Goal: Task Accomplishment & Management: Complete application form

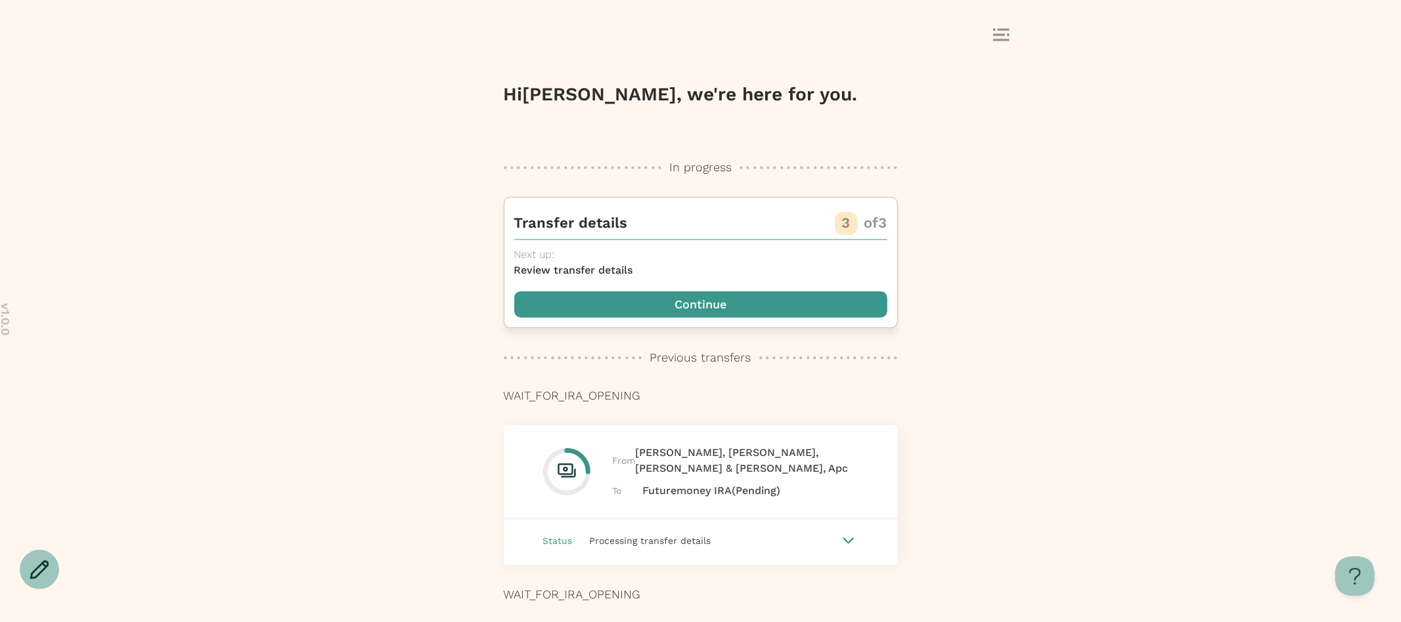
click at [787, 299] on span "button" at bounding box center [700, 305] width 373 height 26
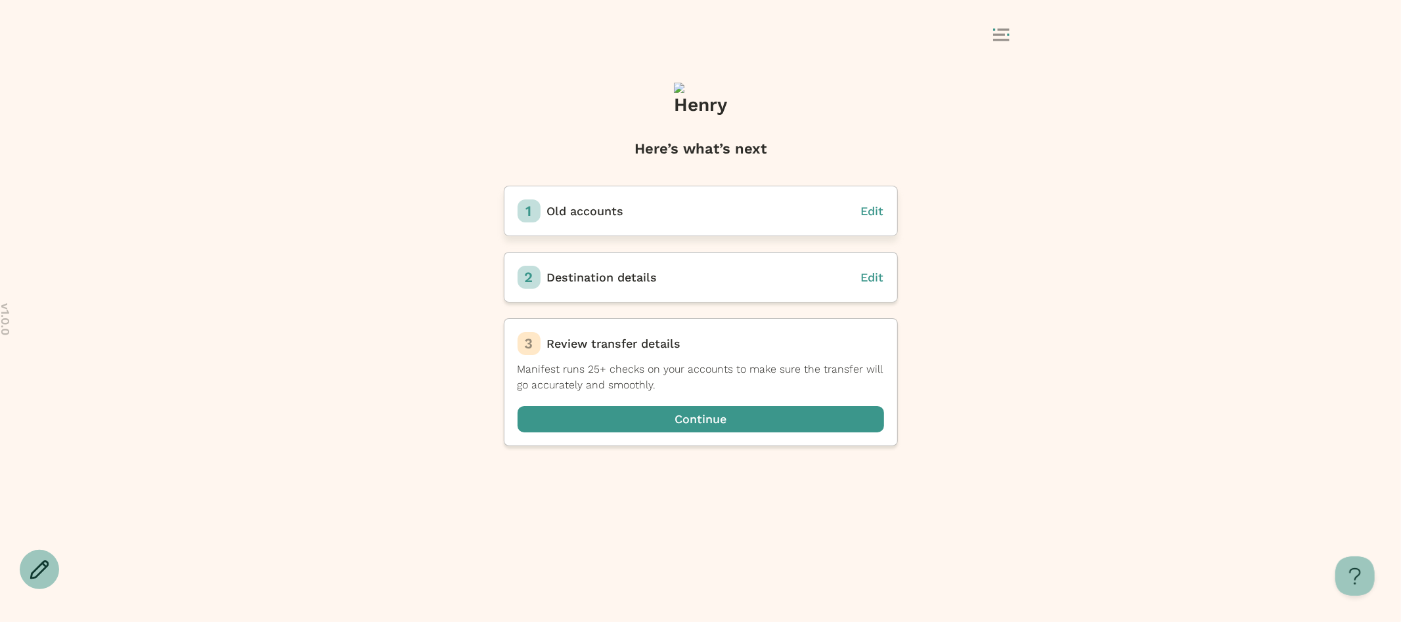
click at [871, 211] on span "Edit" at bounding box center [872, 211] width 23 height 14
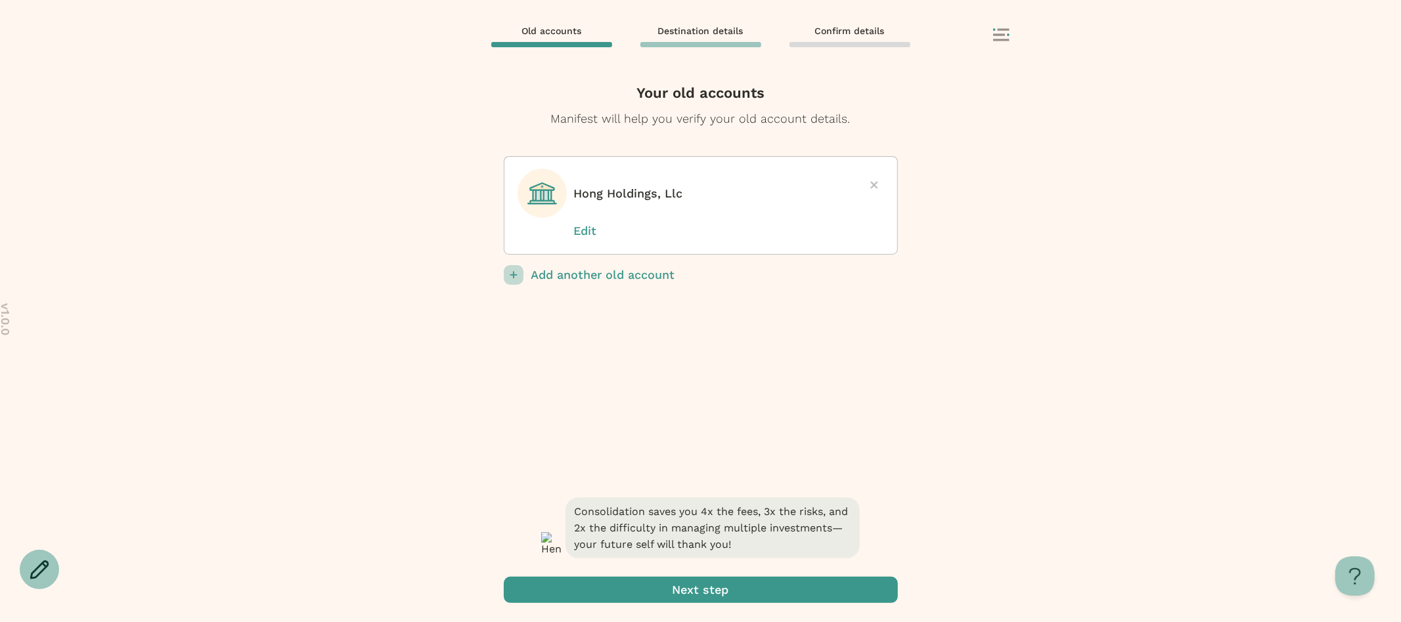
click at [586, 228] on p "Edit" at bounding box center [607, 231] width 66 height 17
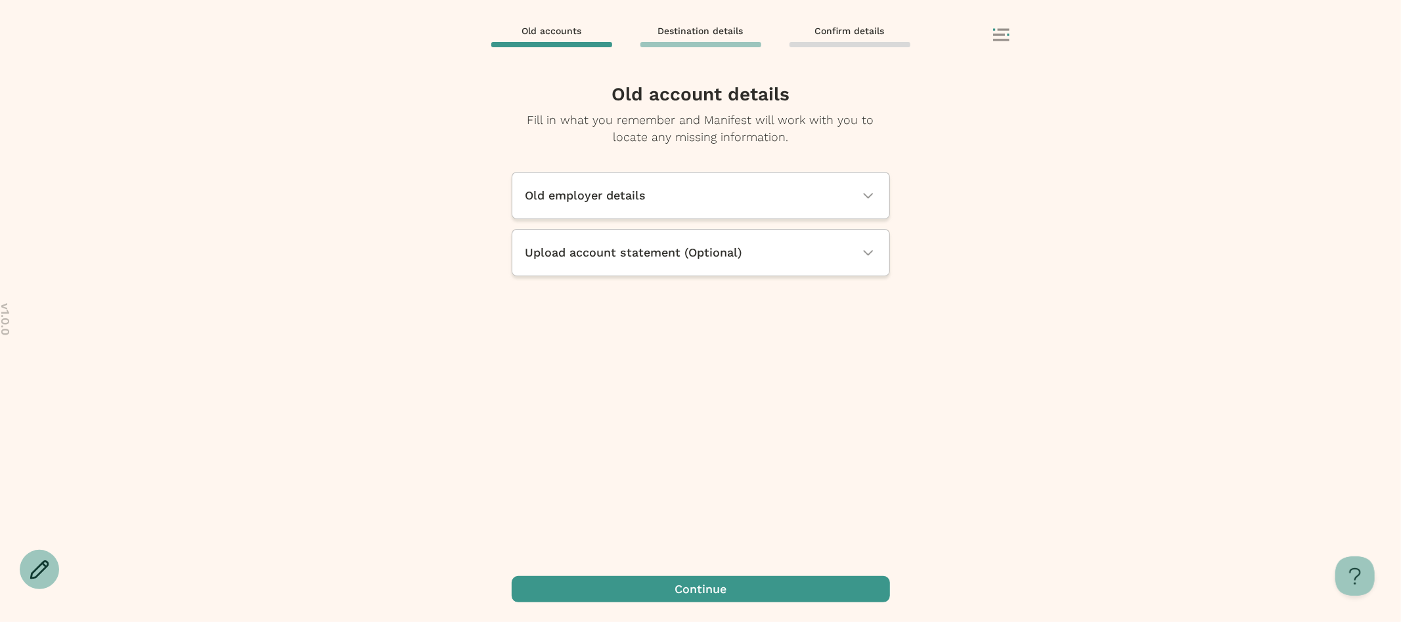
click at [646, 255] on span "Upload account statement (Optional)" at bounding box center [633, 252] width 217 height 17
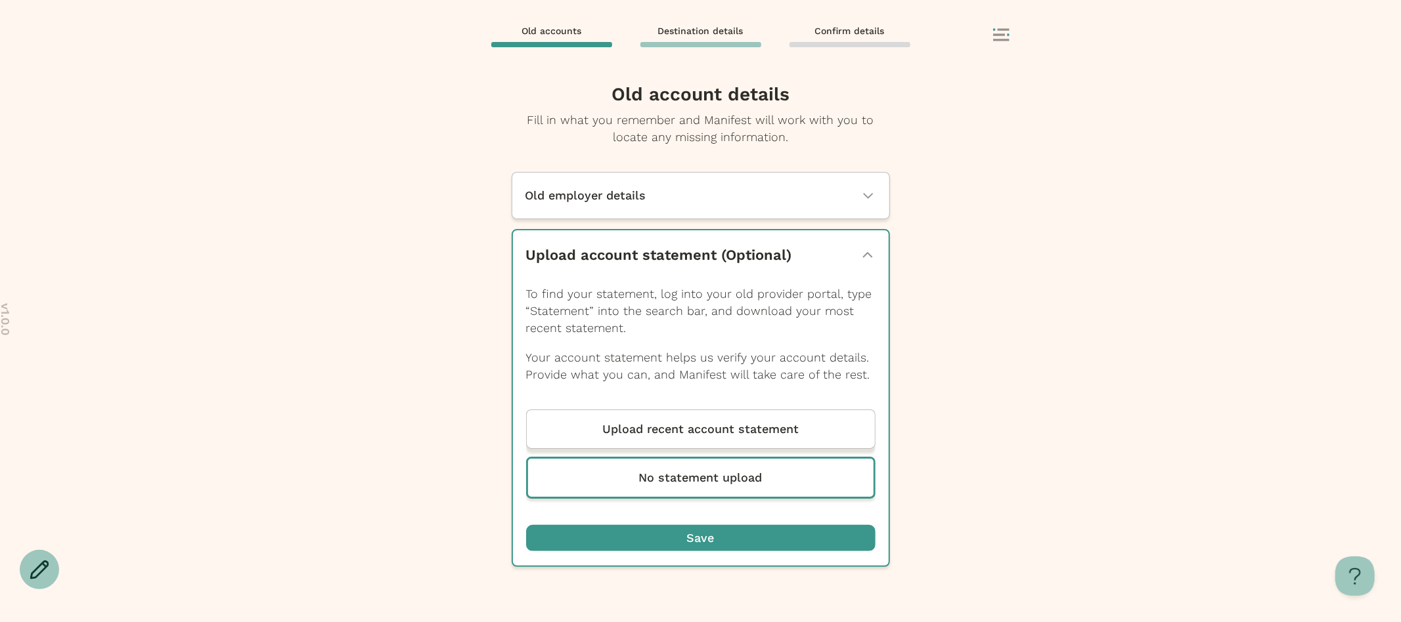
click at [689, 434] on p "Upload recent account statement" at bounding box center [700, 429] width 196 height 17
click at [0, 0] on input "Upload recent account statement" at bounding box center [0, 0] width 0 height 0
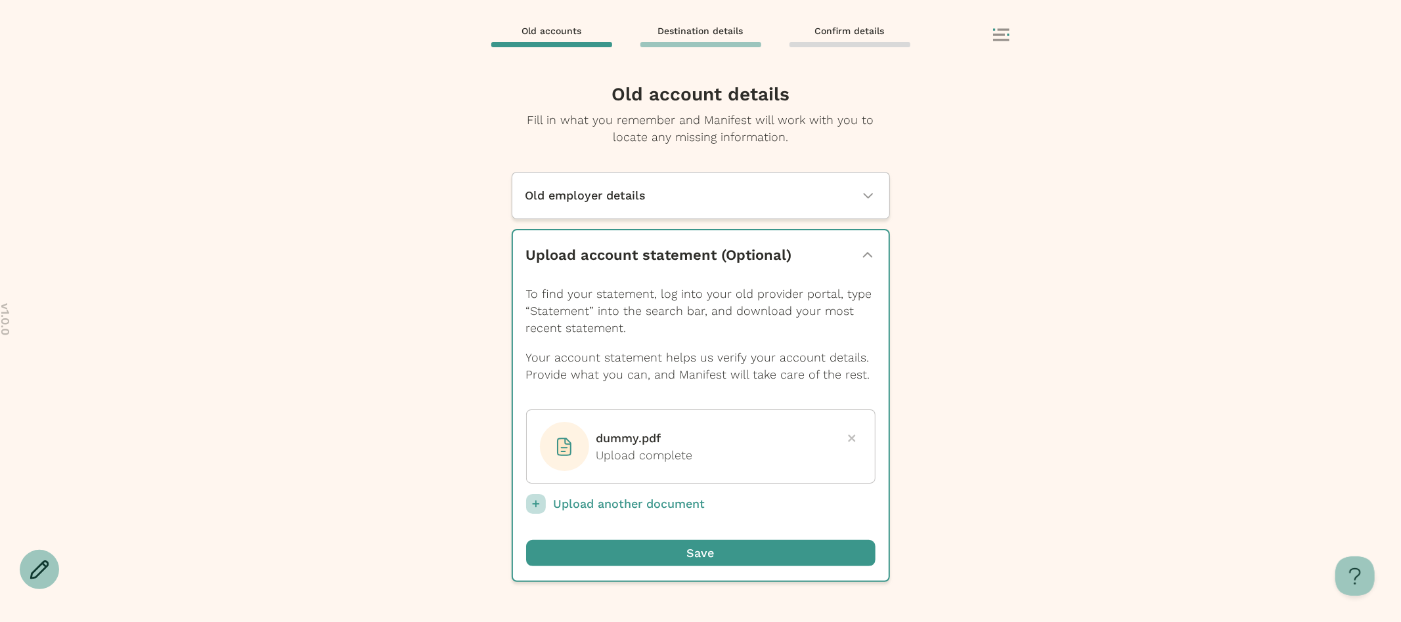
click at [645, 498] on p "Upload another document" at bounding box center [715, 504] width 322 height 20
click at [0, 0] on input "Upload another document" at bounding box center [0, 0] width 0 height 0
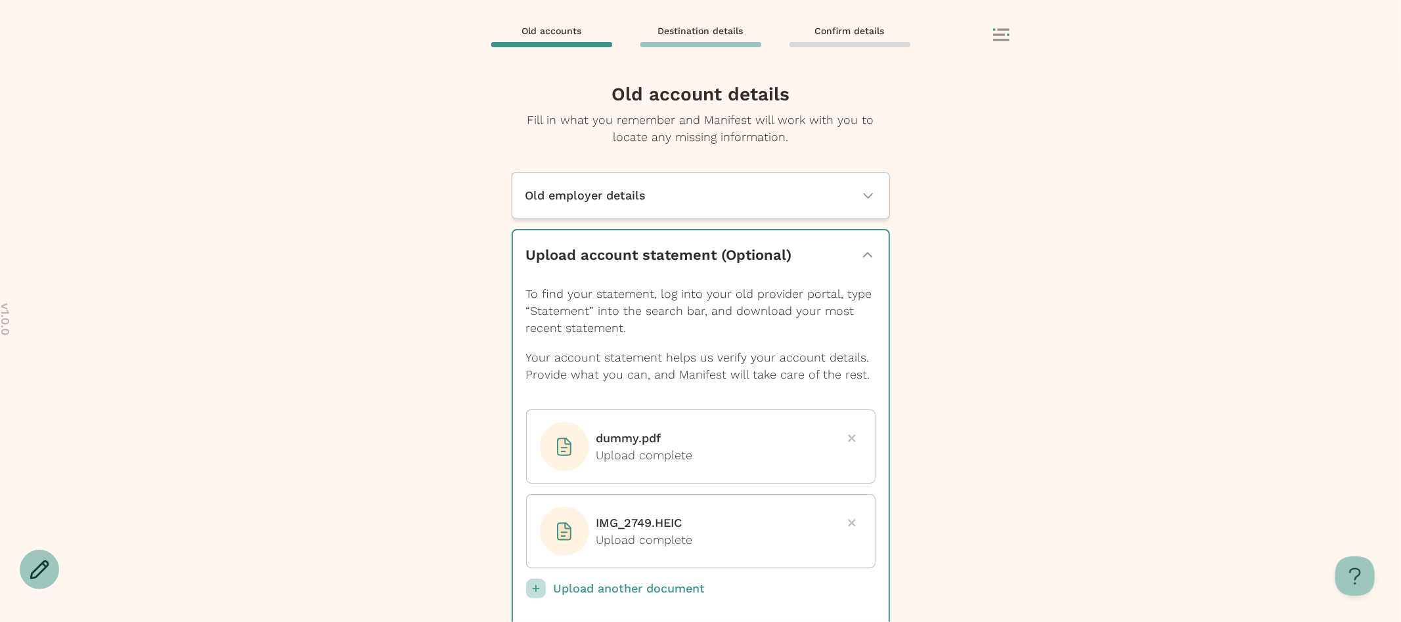
click at [1002, 28] on rect at bounding box center [1003, 29] width 12 height 2
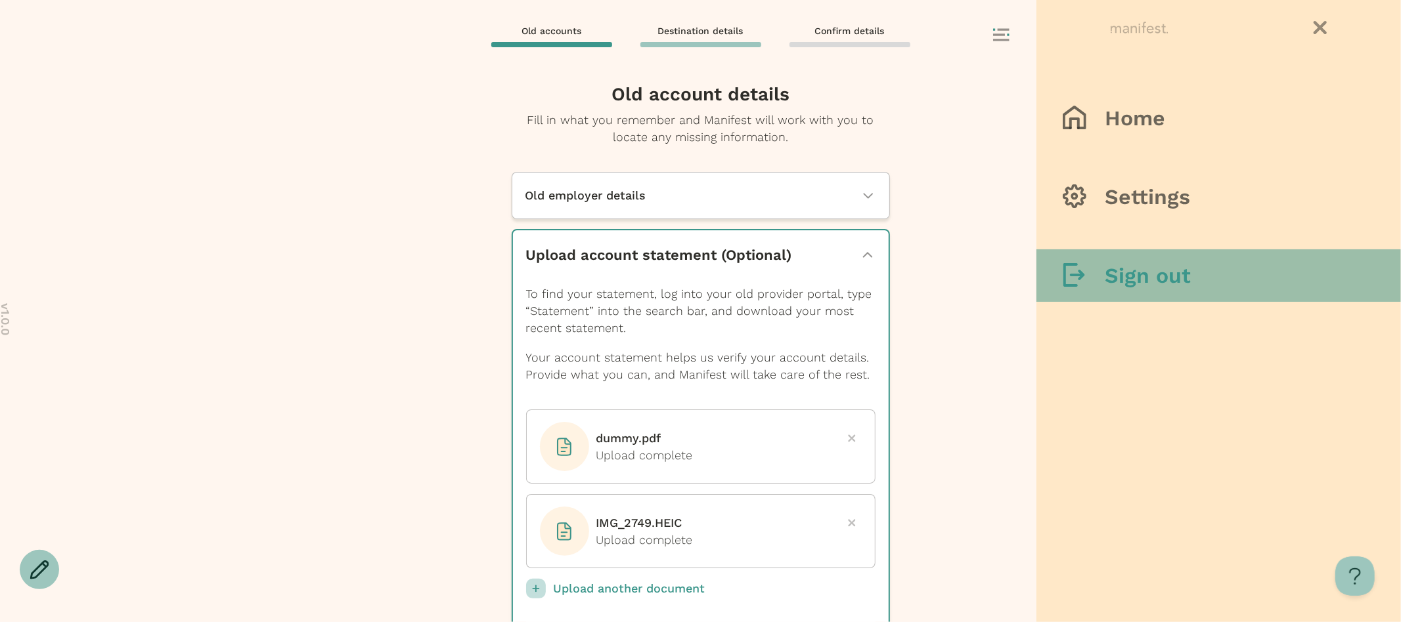
click at [1095, 284] on div at bounding box center [1083, 276] width 42 height 26
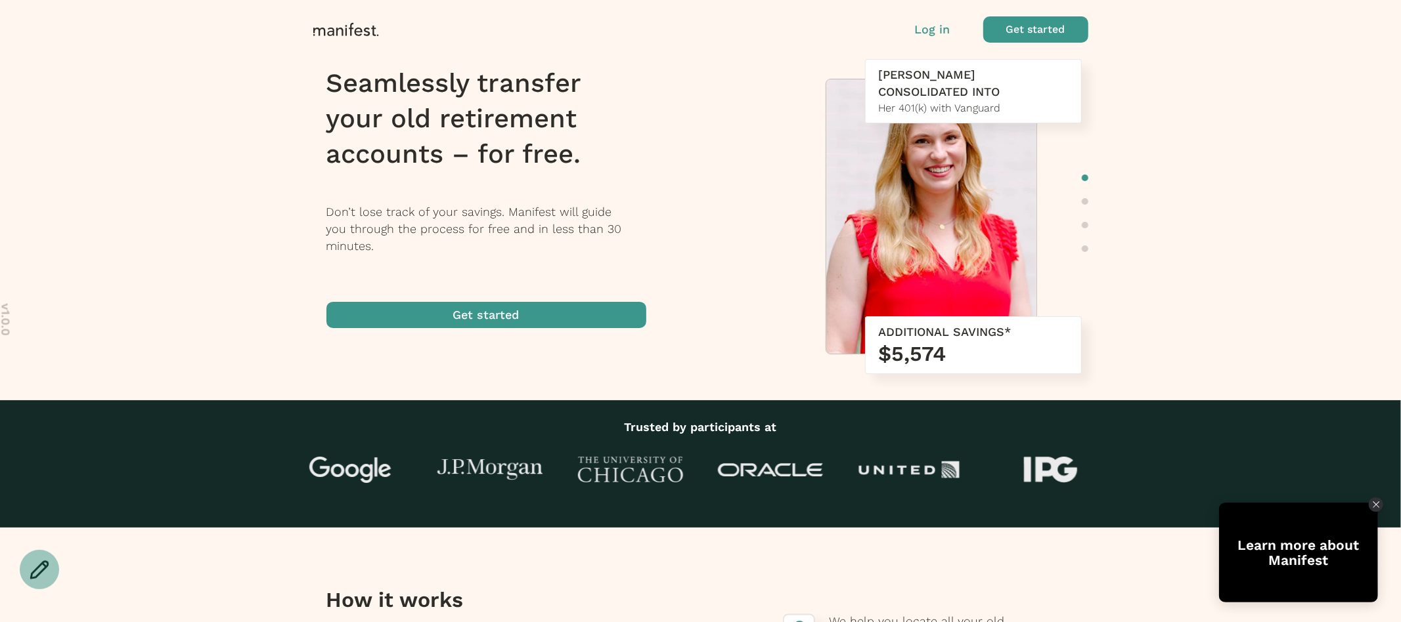
click at [942, 25] on p "Log in" at bounding box center [932, 29] width 35 height 17
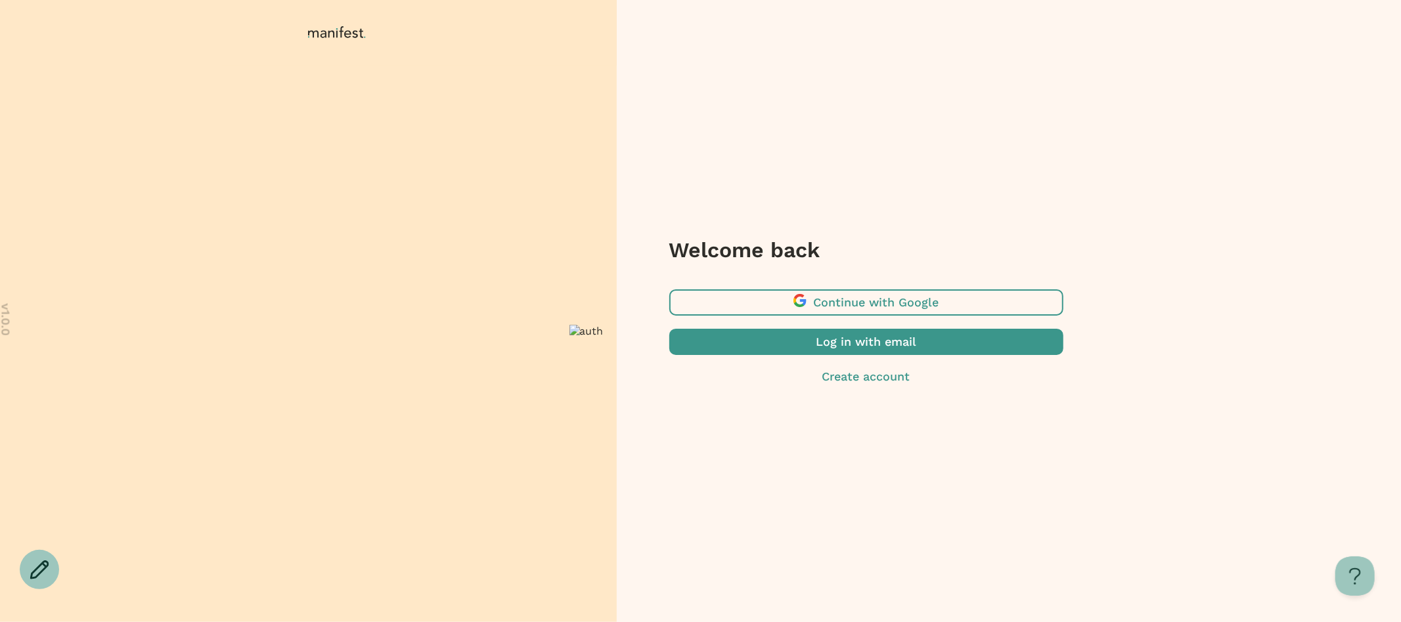
click at [813, 345] on span "button" at bounding box center [866, 342] width 394 height 26
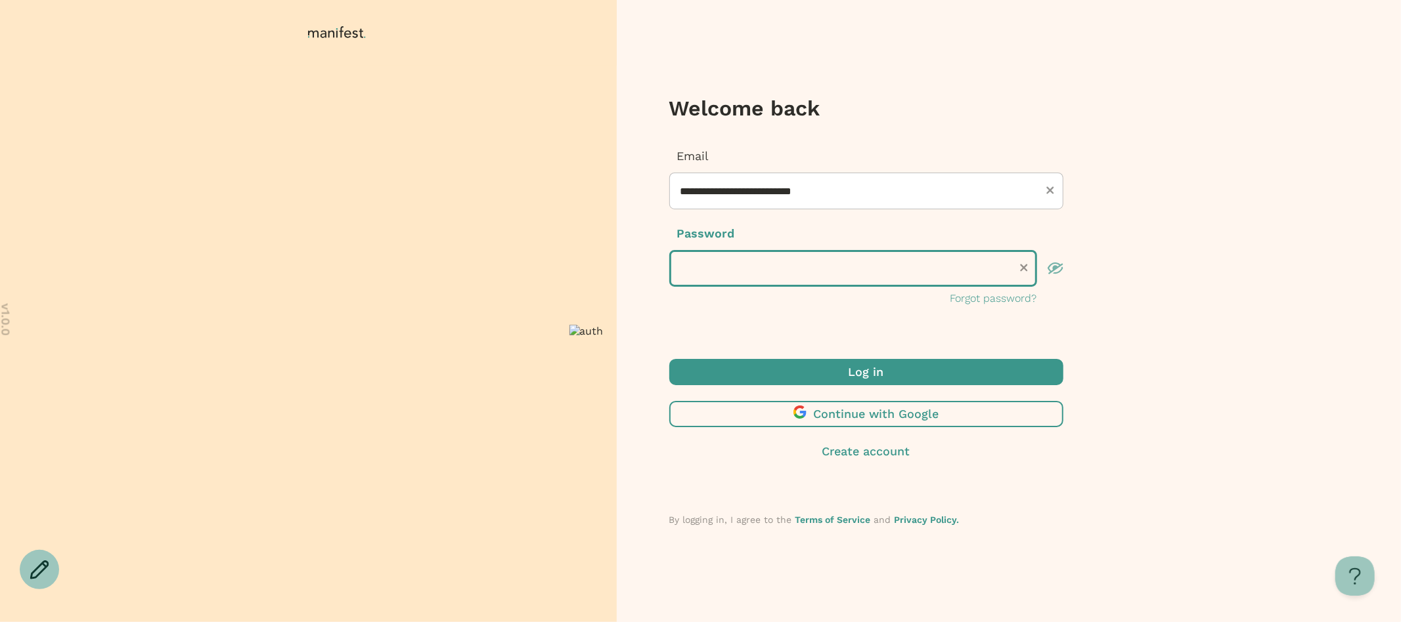
click at [430, 212] on div "**********" at bounding box center [700, 311] width 1401 height 622
click at [669, 359] on button "Log in" at bounding box center [866, 372] width 394 height 26
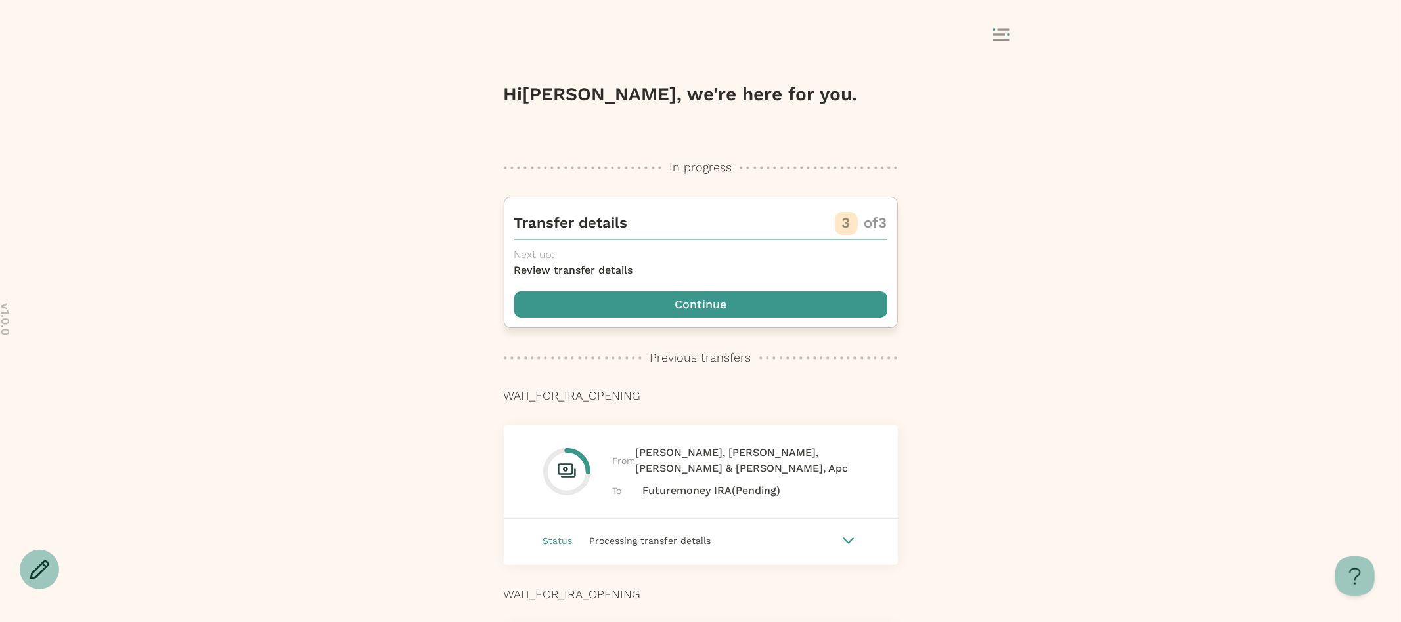
click at [741, 294] on span "button" at bounding box center [700, 305] width 373 height 26
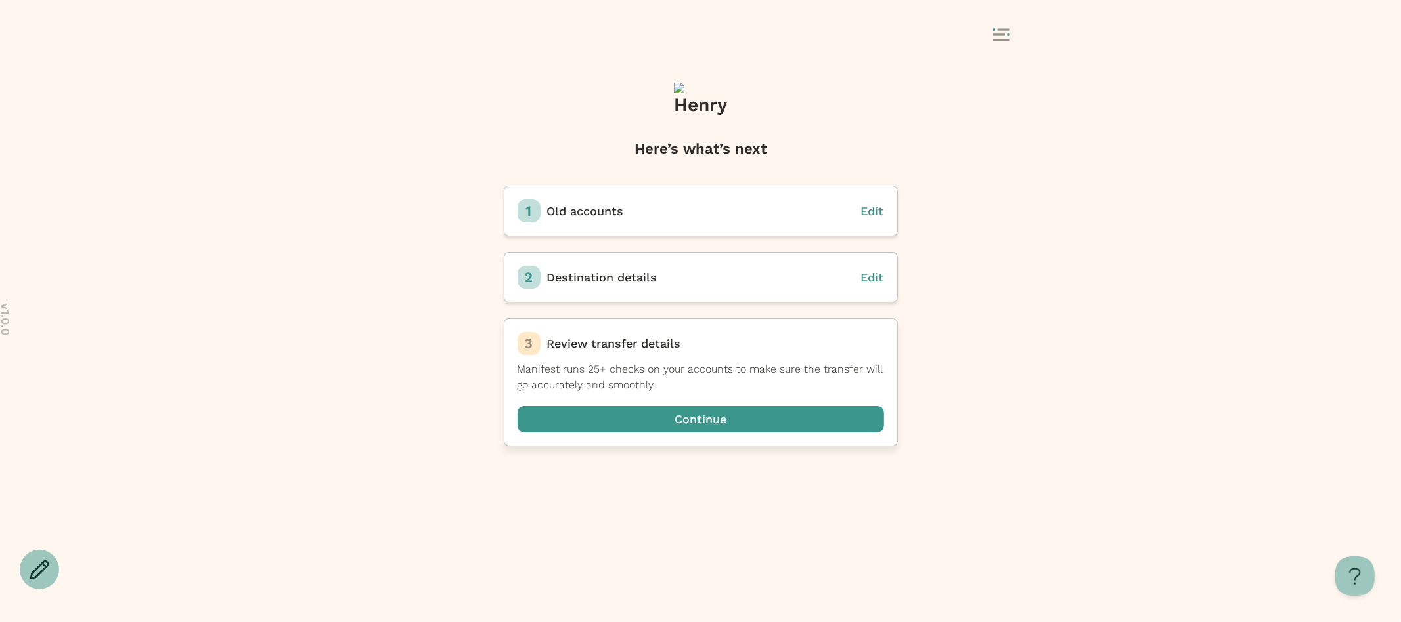
click at [712, 422] on span "button" at bounding box center [700, 419] width 366 height 26
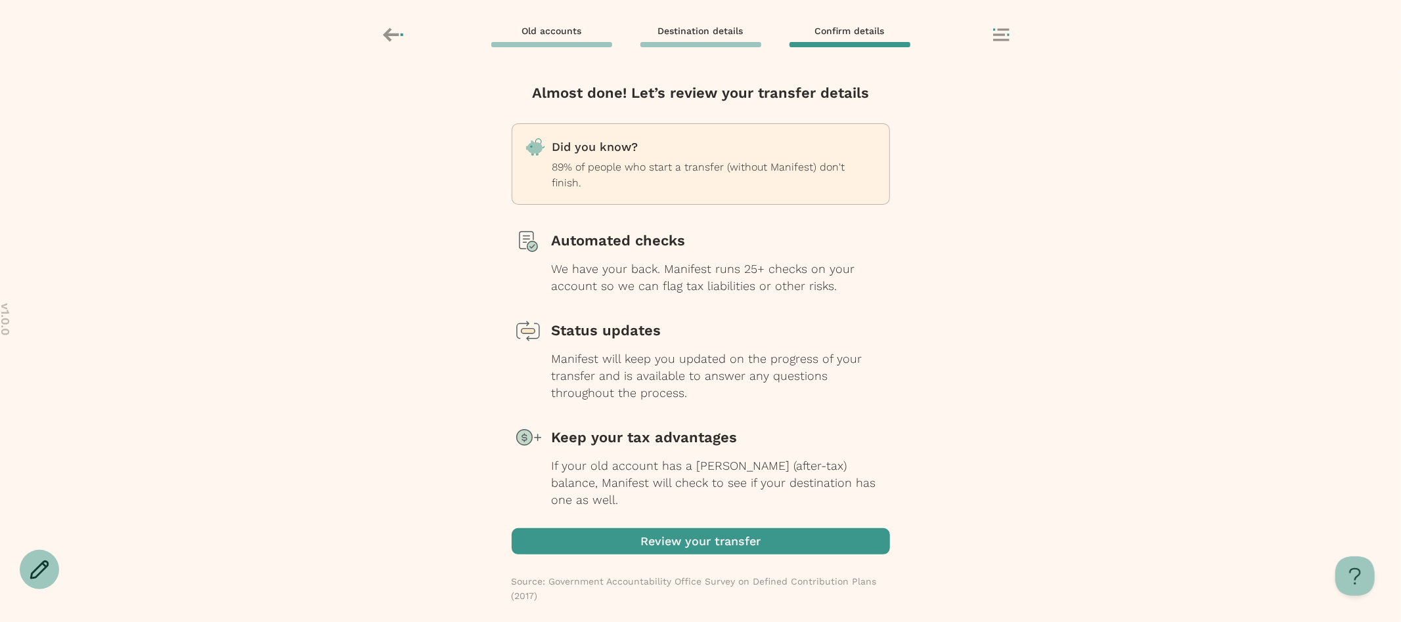
click at [714, 546] on span "button" at bounding box center [700, 542] width 378 height 26
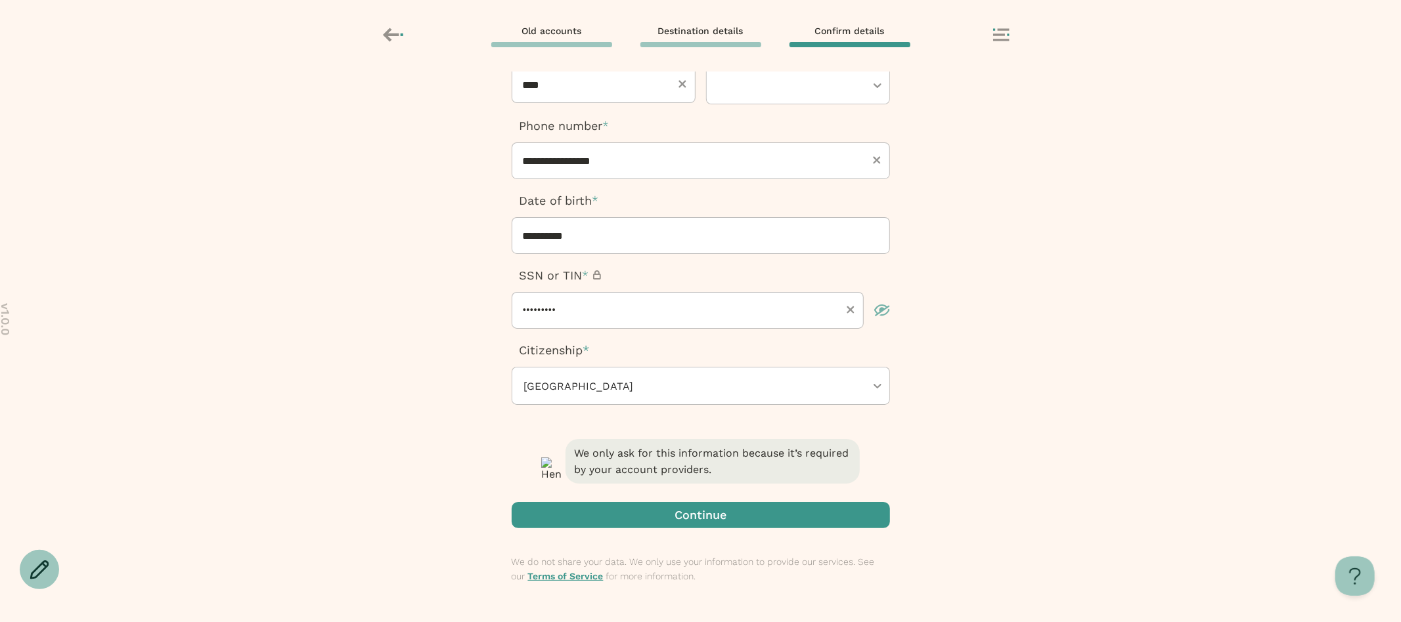
click at [691, 513] on span "button" at bounding box center [700, 515] width 378 height 26
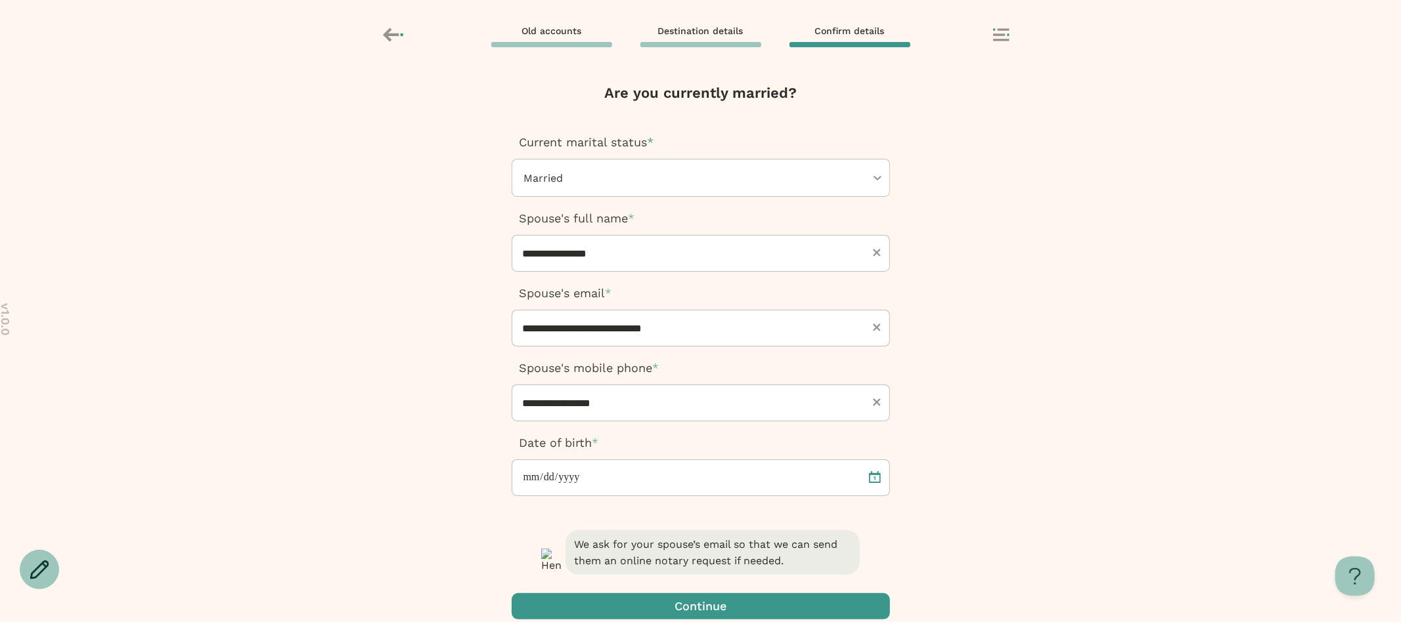
click at [647, 603] on span "button" at bounding box center [700, 607] width 378 height 26
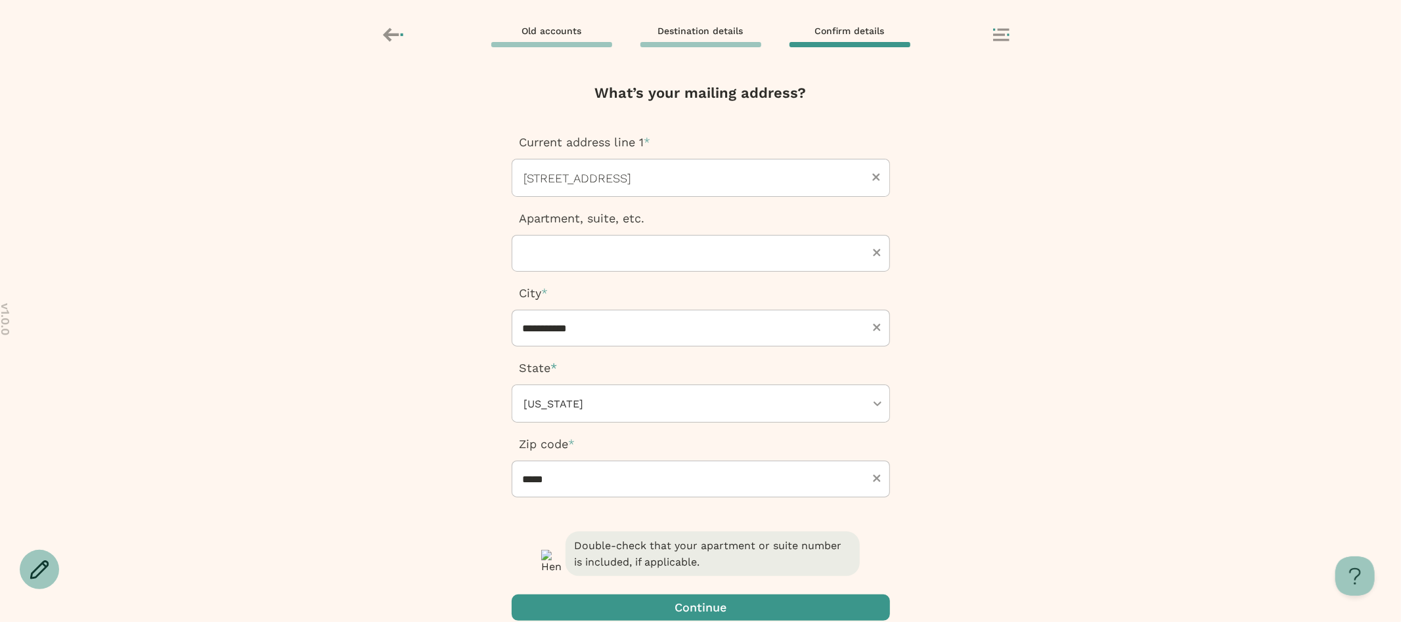
click at [752, 607] on span "button" at bounding box center [700, 608] width 378 height 26
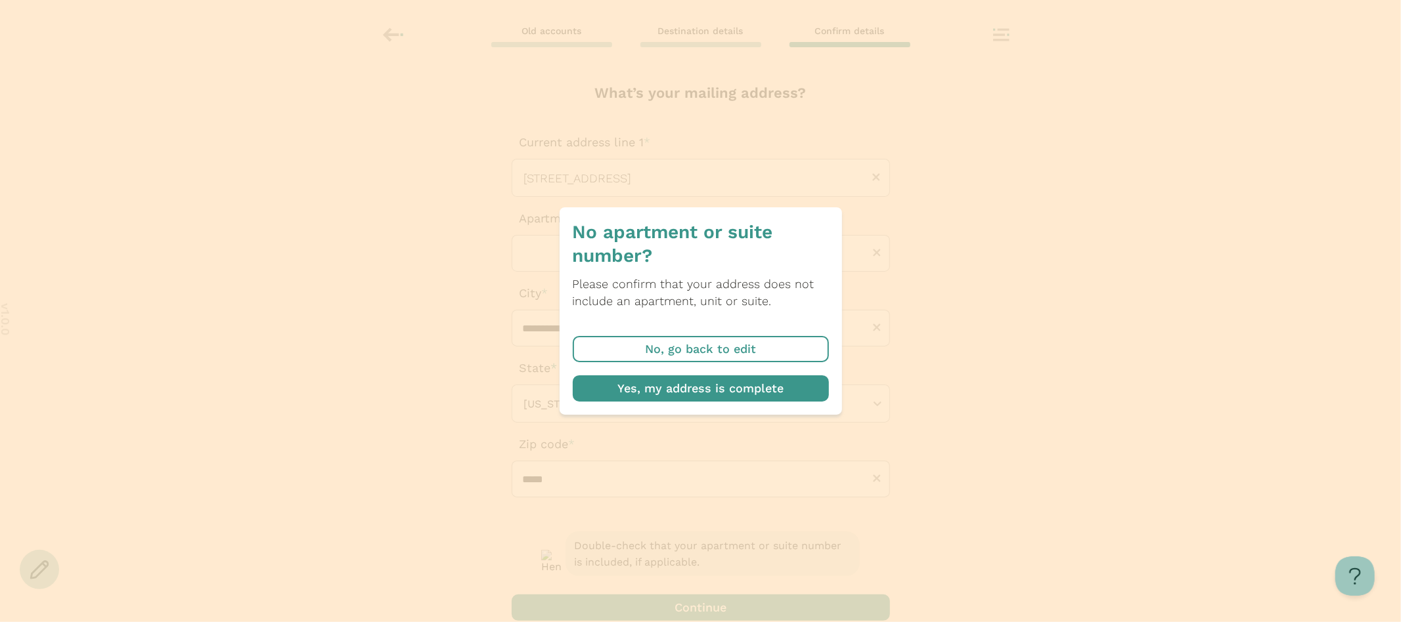
click at [699, 383] on span "button" at bounding box center [701, 389] width 256 height 26
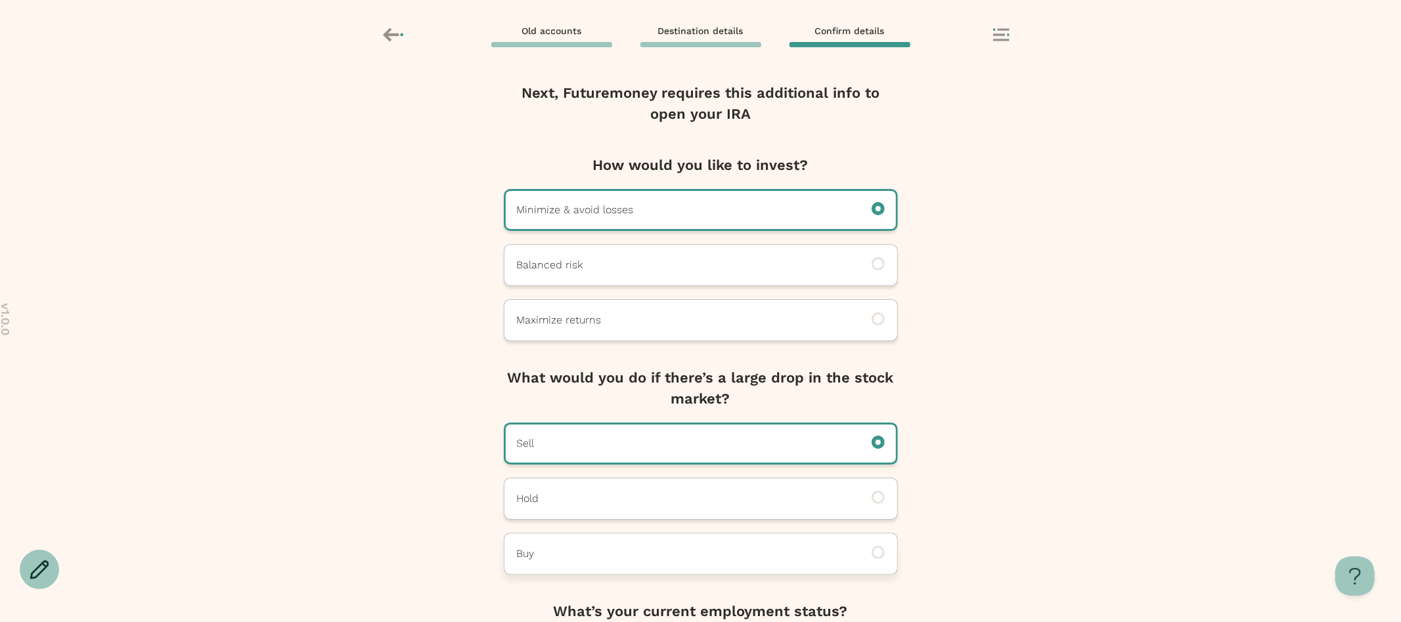
scroll to position [128, 0]
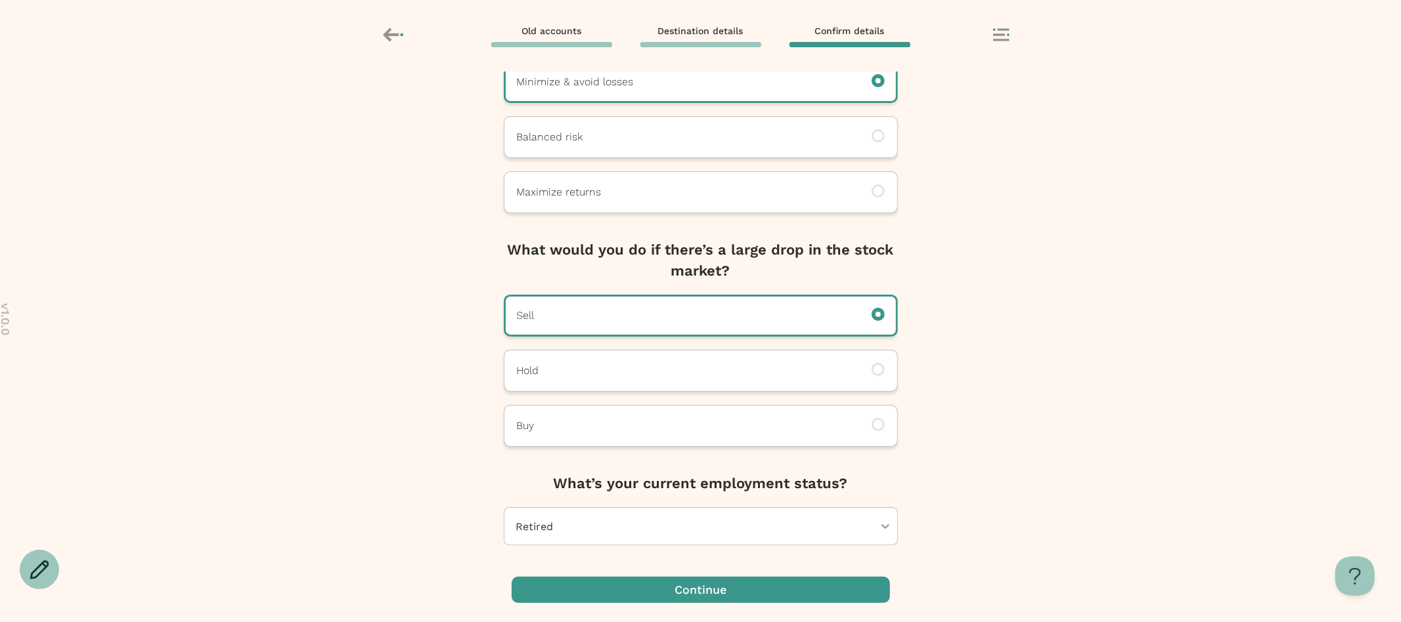
click at [642, 582] on span "button" at bounding box center [700, 590] width 378 height 26
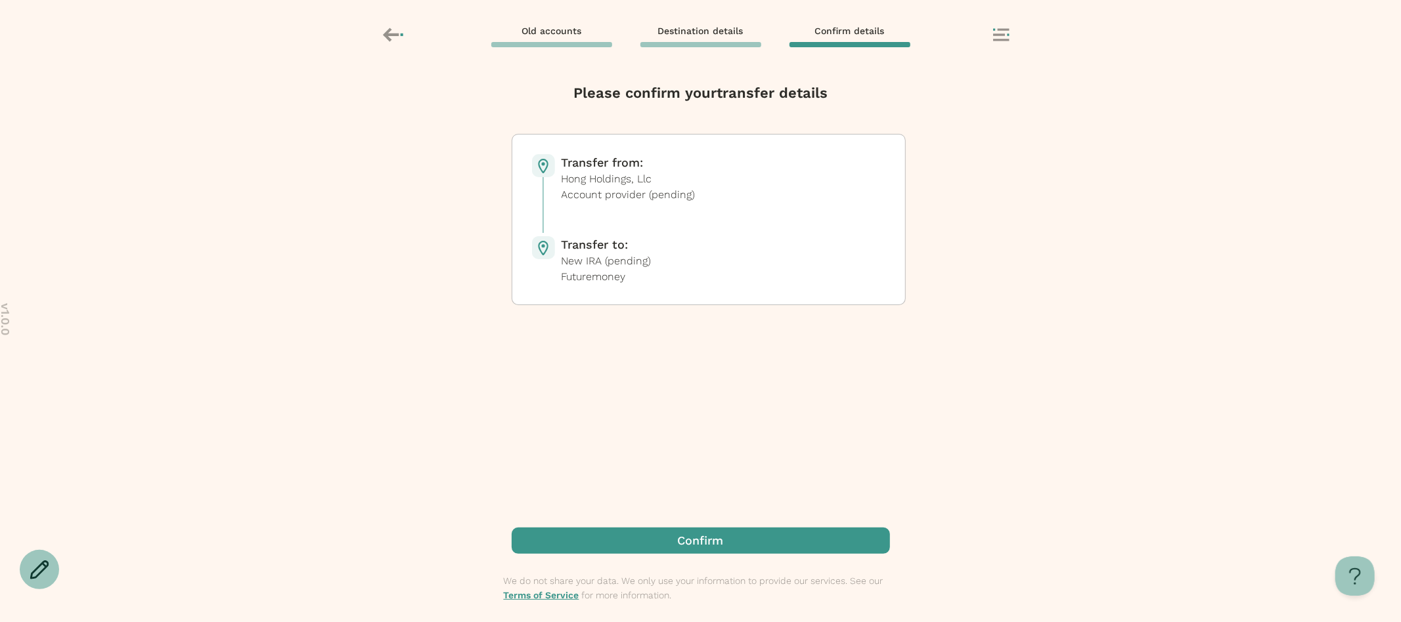
click at [653, 546] on span "button" at bounding box center [700, 541] width 378 height 26
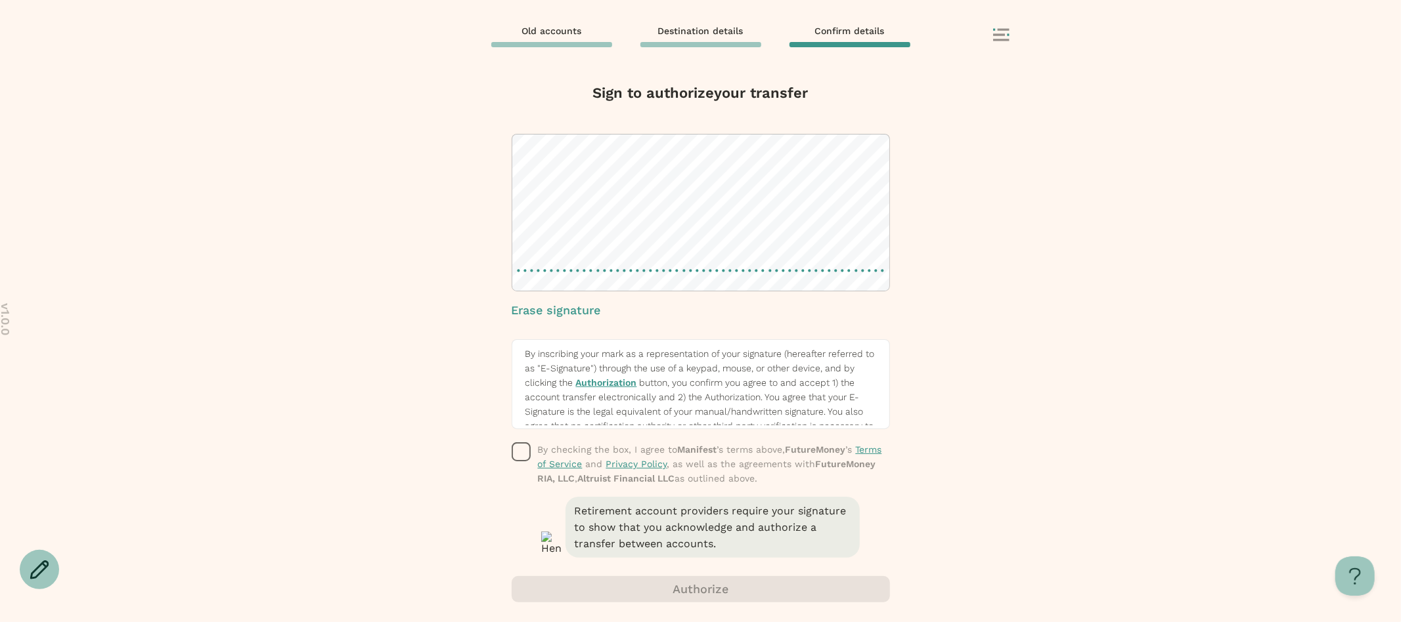
click at [527, 457] on icon "button" at bounding box center [521, 453] width 20 height 20
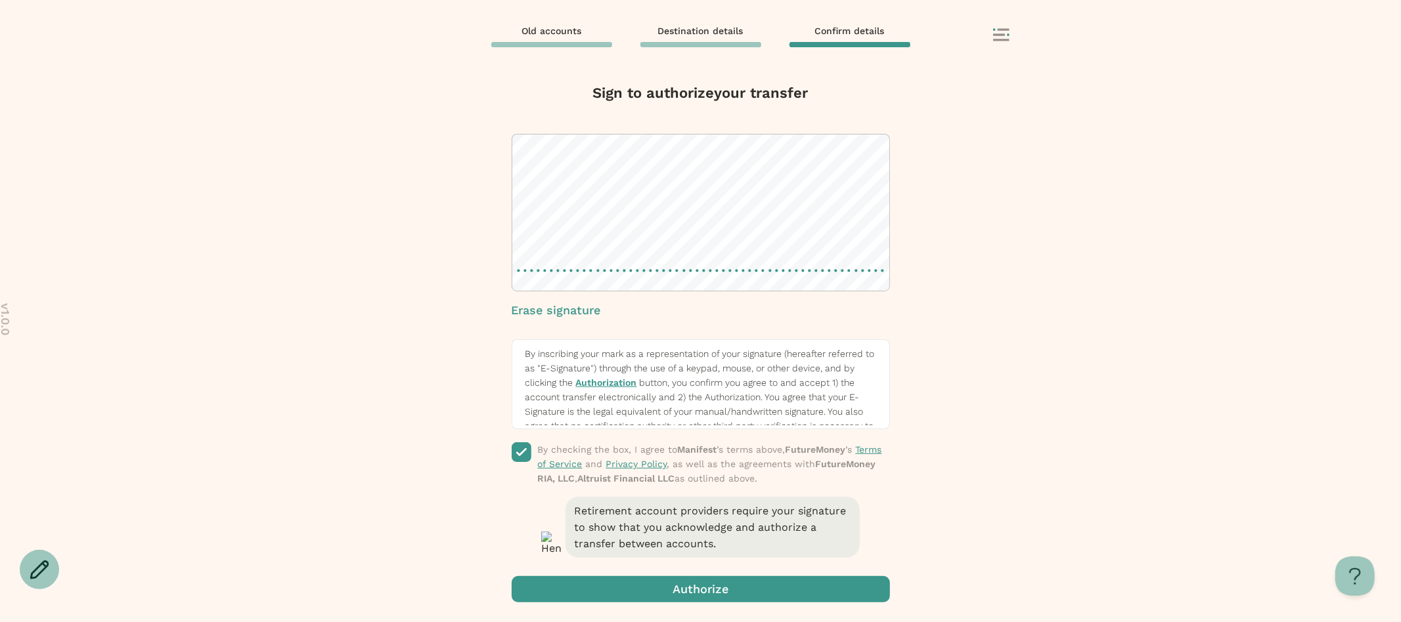
click at [601, 582] on span "button" at bounding box center [700, 589] width 378 height 26
